Goal: Transaction & Acquisition: Subscribe to service/newsletter

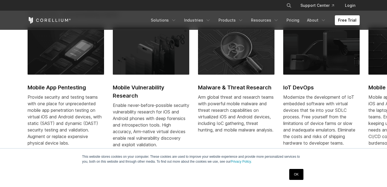
click at [69, 57] on img at bounding box center [66, 51] width 77 height 48
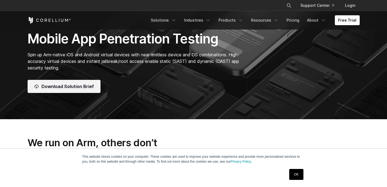
click at [91, 86] on span "Download Solution Brief" at bounding box center [68, 86] width 52 height 7
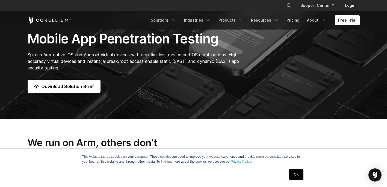
click at [172, 1] on div "× Search our site... Support Center Login" at bounding box center [194, 6] width 332 height 10
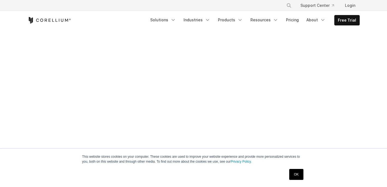
scroll to position [28, 0]
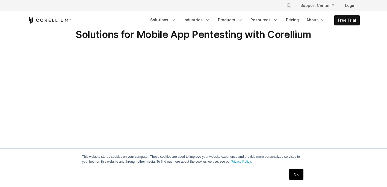
click at [296, 175] on link "OK" at bounding box center [296, 174] width 14 height 11
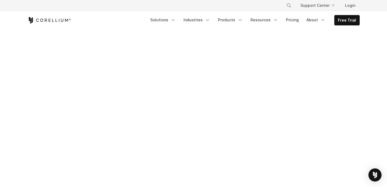
scroll to position [262, 0]
click at [355, 22] on link "Free Trial" at bounding box center [347, 20] width 25 height 10
